Goal: Information Seeking & Learning: Learn about a topic

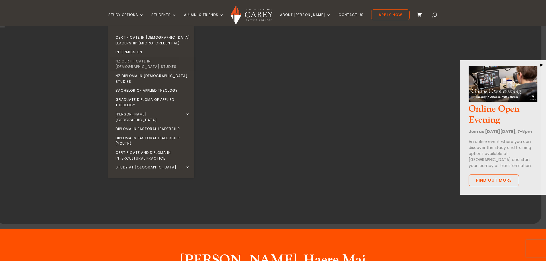
click at [149, 60] on link "NZ Certificate in [DEMOGRAPHIC_DATA] Studies" at bounding box center [153, 64] width 86 height 15
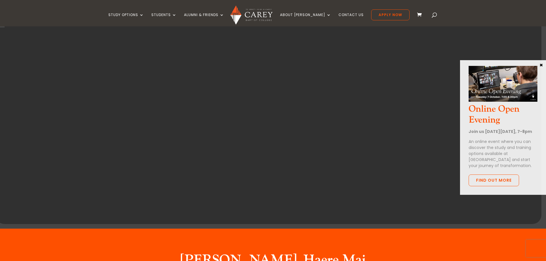
click at [542, 66] on button "×" at bounding box center [542, 64] width 6 height 5
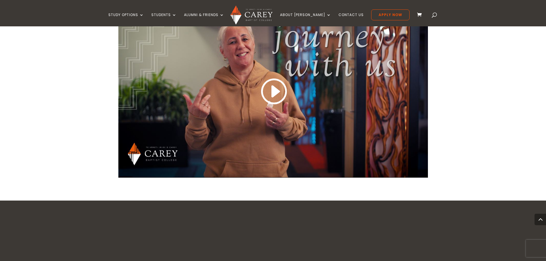
scroll to position [545, 0]
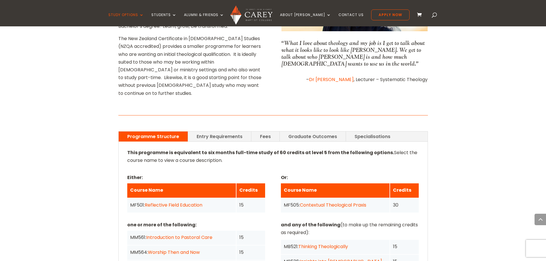
scroll to position [373, 0]
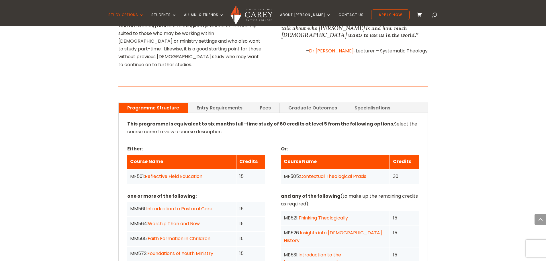
click at [232, 103] on link "Entry Requirements" at bounding box center [219, 108] width 63 height 10
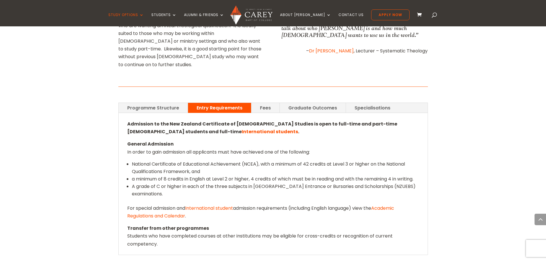
click at [264, 103] on link "Fees" at bounding box center [266, 108] width 28 height 10
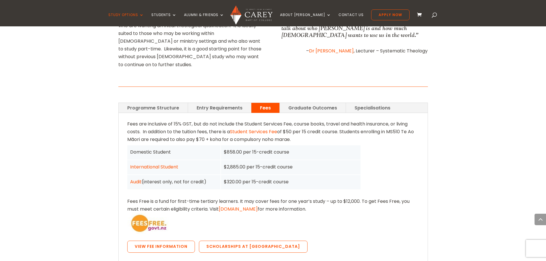
click at [297, 103] on link "Graduate Outcomes" at bounding box center [313, 108] width 66 height 10
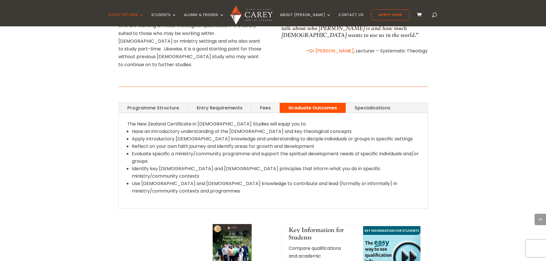
click at [363, 103] on link "Specialisations" at bounding box center [372, 108] width 53 height 10
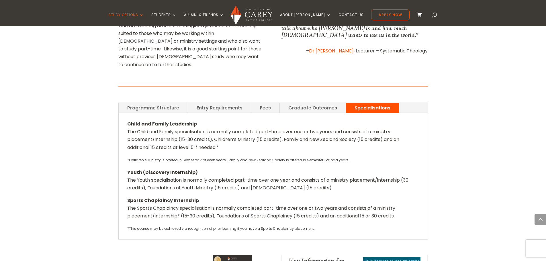
click at [155, 103] on link "Programme Structure" at bounding box center [153, 108] width 69 height 10
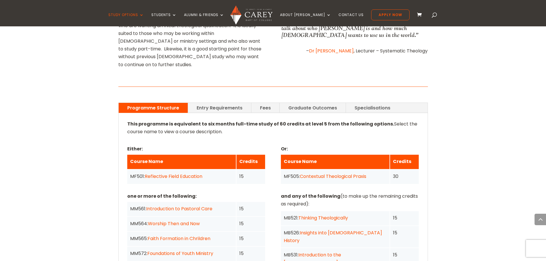
click at [265, 103] on link "Fees" at bounding box center [266, 108] width 28 height 10
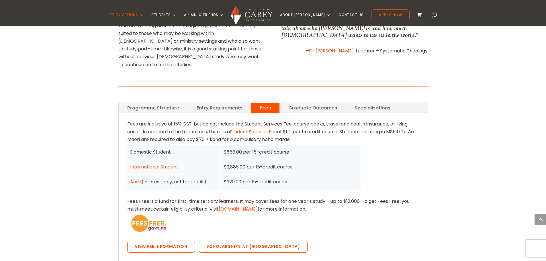
click at [155, 103] on link "Programme Structure" at bounding box center [153, 108] width 69 height 10
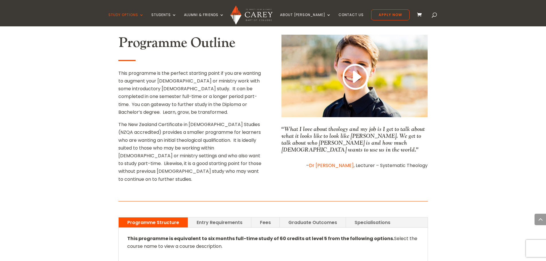
scroll to position [229, 0]
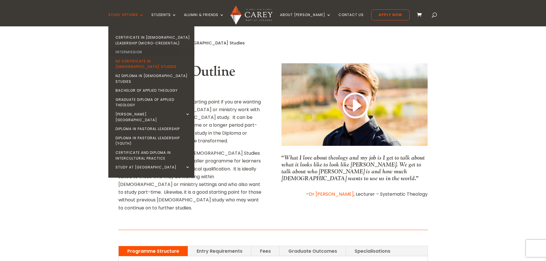
click at [140, 51] on link "Intermission" at bounding box center [153, 52] width 86 height 9
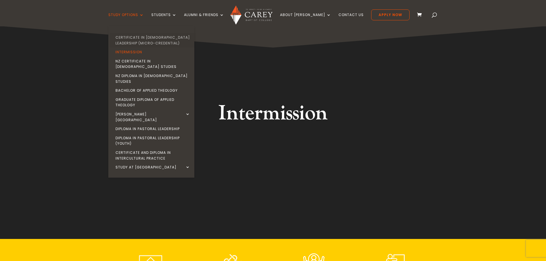
click at [158, 38] on link "Certificate in [DEMOGRAPHIC_DATA] Leadership (Micro-credential)" at bounding box center [153, 40] width 86 height 15
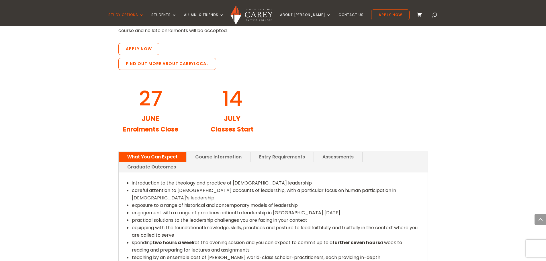
scroll to position [660, 0]
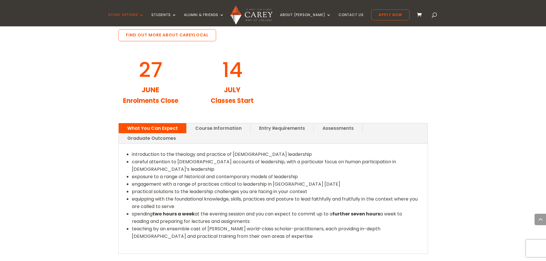
click at [204, 123] on link "Course Information" at bounding box center [219, 128] width 64 height 10
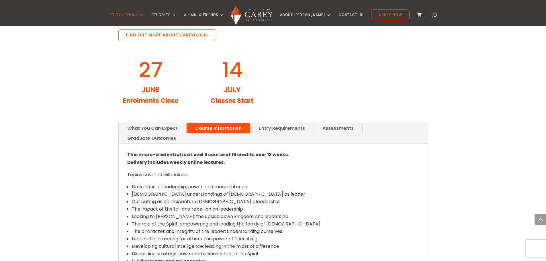
click at [269, 123] on link "Entry Requirements" at bounding box center [282, 128] width 63 height 10
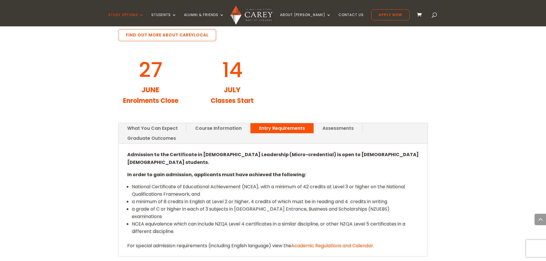
click at [325, 123] on link "Assessments" at bounding box center [338, 128] width 48 height 10
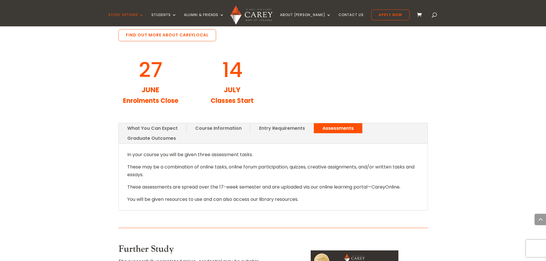
click at [185, 133] on link "Graduate Outcomes" at bounding box center [152, 138] width 66 height 10
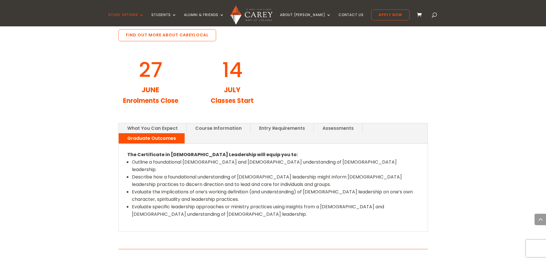
click at [142, 123] on link "What You Can Expect" at bounding box center [153, 128] width 68 height 10
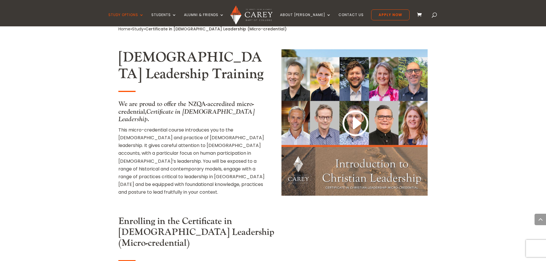
scroll to position [316, 0]
